Goal: Information Seeking & Learning: Find specific fact

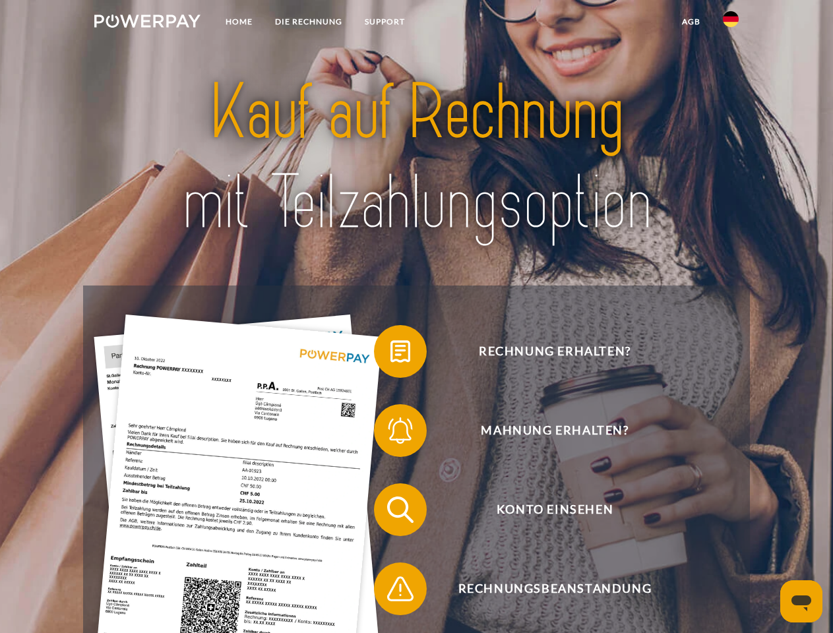
click at [147, 23] on img at bounding box center [147, 21] width 106 height 13
click at [731, 23] on img at bounding box center [731, 19] width 16 height 16
click at [690, 22] on link "agb" at bounding box center [691, 22] width 41 height 24
click at [390, 354] on span at bounding box center [381, 352] width 66 height 66
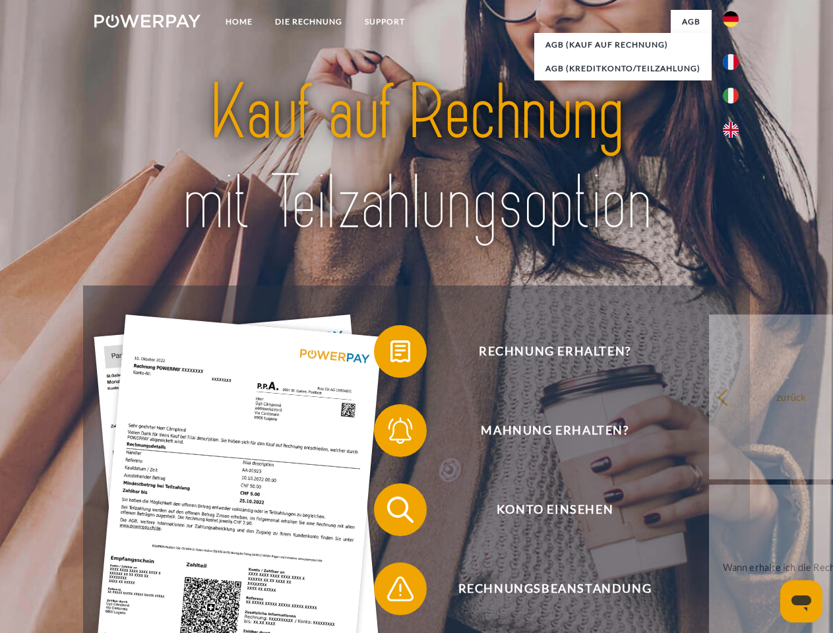
click at [390, 433] on span at bounding box center [381, 431] width 66 height 66
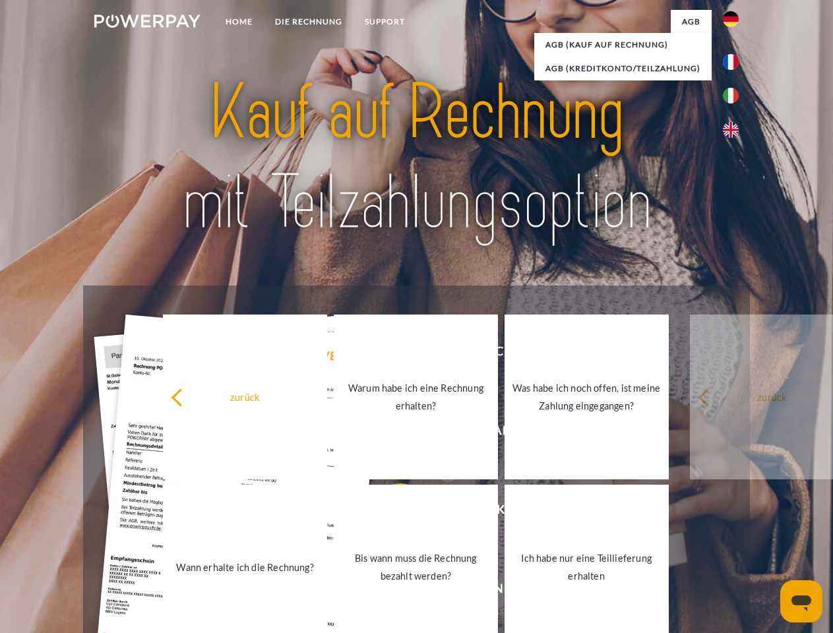
click at [390, 512] on link "Bis wann muss die Rechnung bezahlt werden?" at bounding box center [416, 567] width 164 height 165
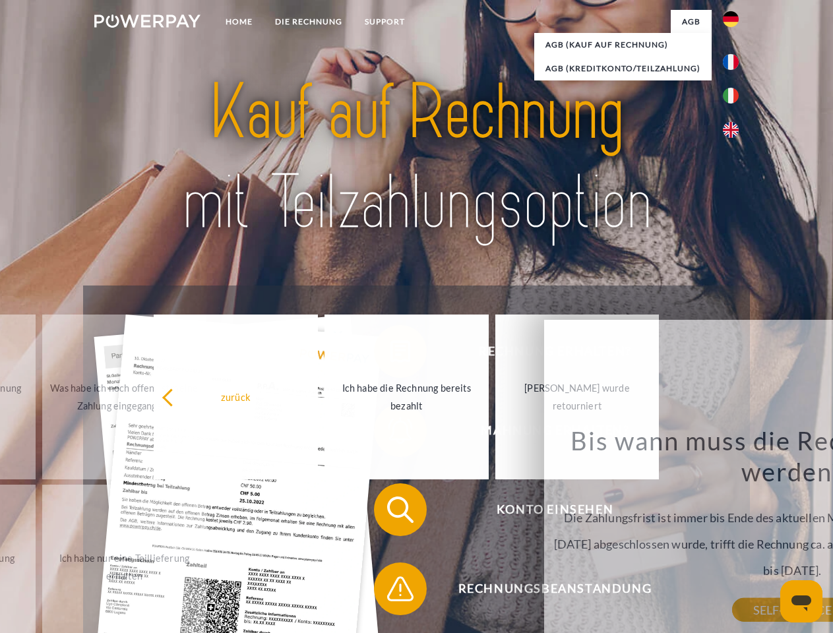
click at [390, 592] on span at bounding box center [381, 589] width 66 height 66
click at [801, 601] on icon "Messaging-Fenster öffnen" at bounding box center [801, 604] width 20 height 16
